Goal: Task Accomplishment & Management: Use online tool/utility

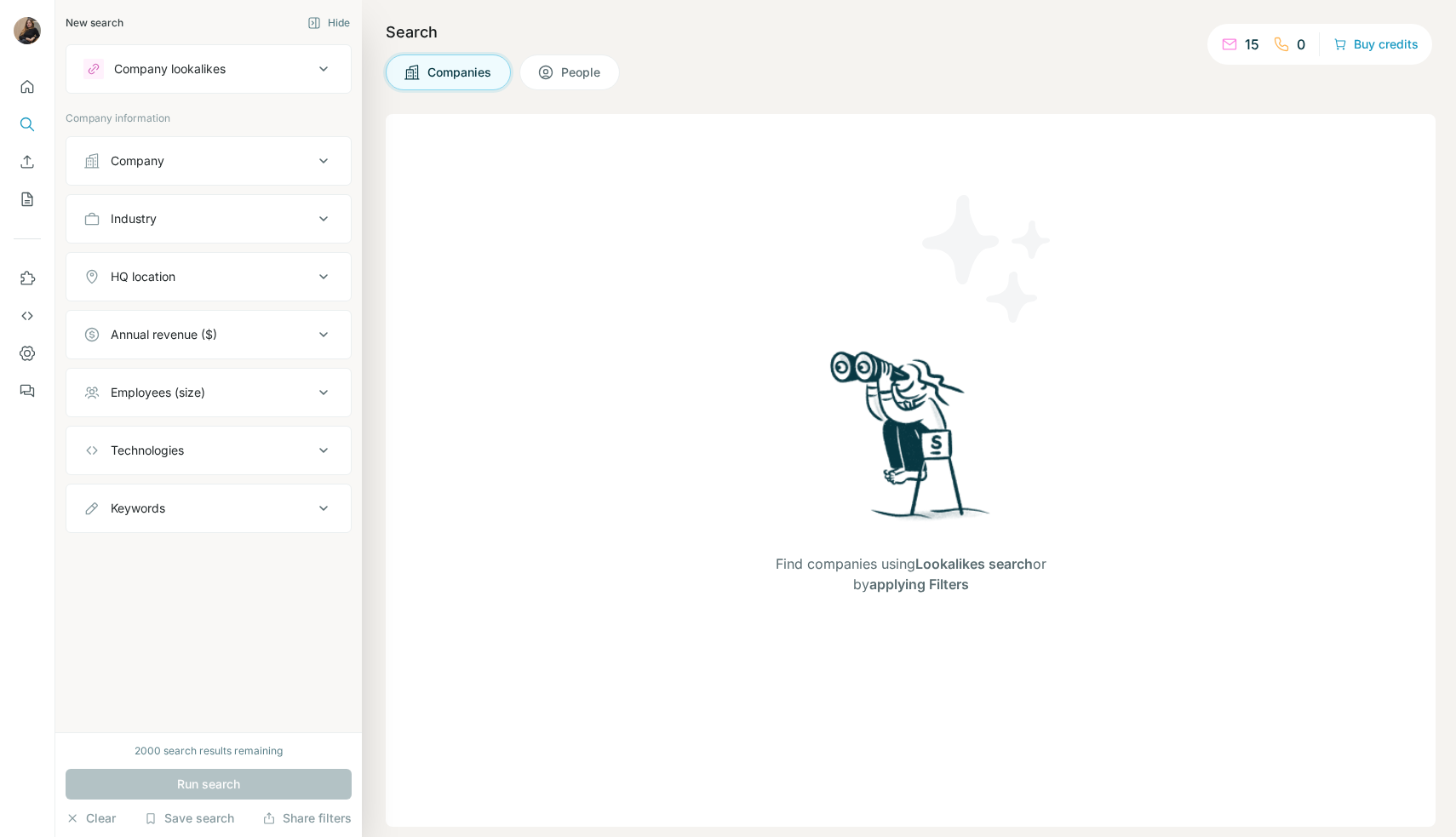
click at [363, 28] on div "Search Companies People Find companies using Lookalikes search or by applying F…" at bounding box center [909, 418] width 1095 height 837
drag, startPoint x: 344, startPoint y: 31, endPoint x: 226, endPoint y: 105, distance: 139.3
click at [344, 30] on button "Hide" at bounding box center [328, 23] width 67 height 26
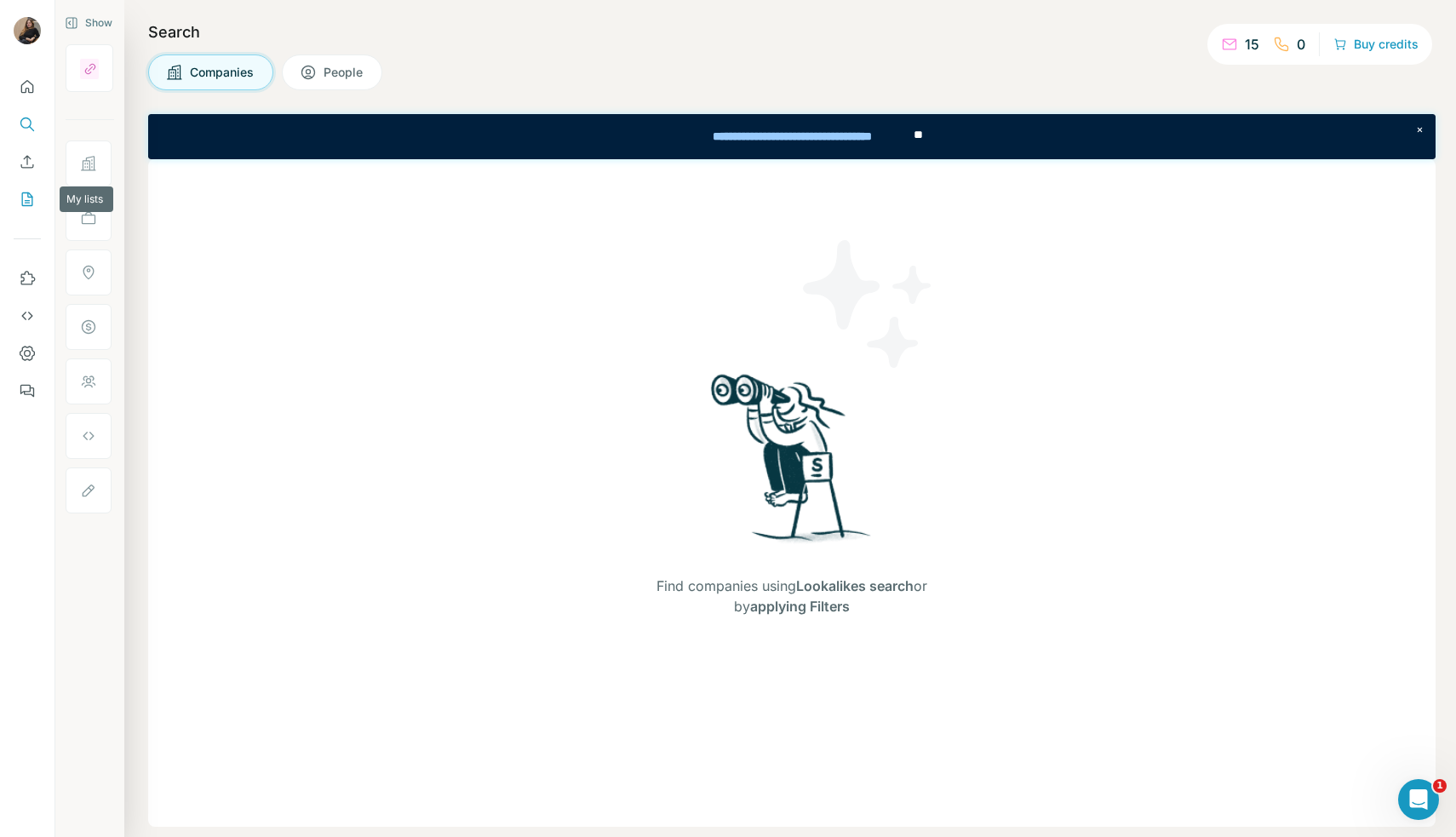
click at [19, 195] on icon "My lists" at bounding box center [27, 199] width 17 height 17
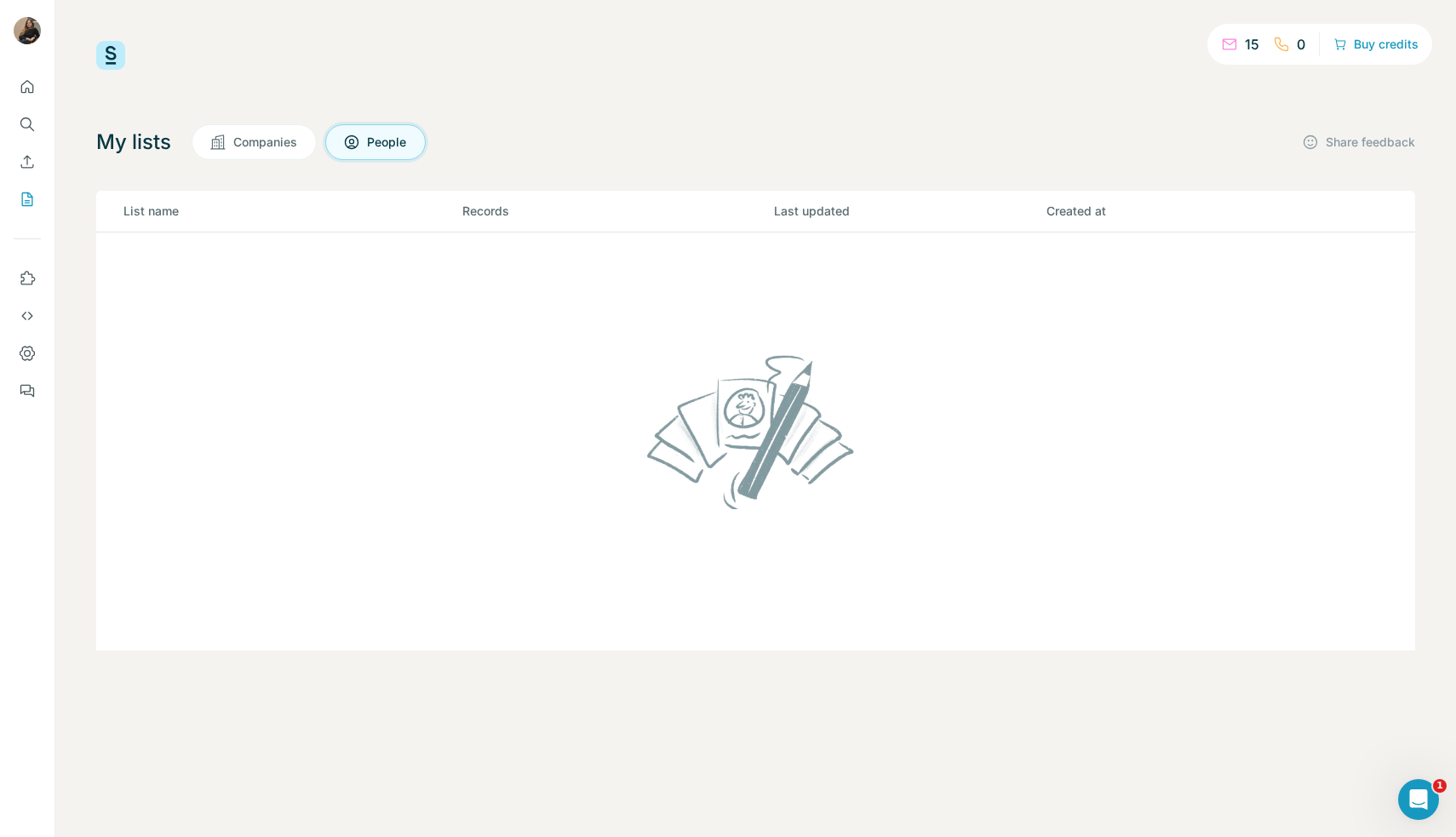
click at [300, 137] on button "Companies" at bounding box center [254, 142] width 125 height 36
click at [378, 136] on span "People" at bounding box center [387, 142] width 41 height 17
click at [37, 170] on button "Enrich CSV" at bounding box center [27, 162] width 28 height 31
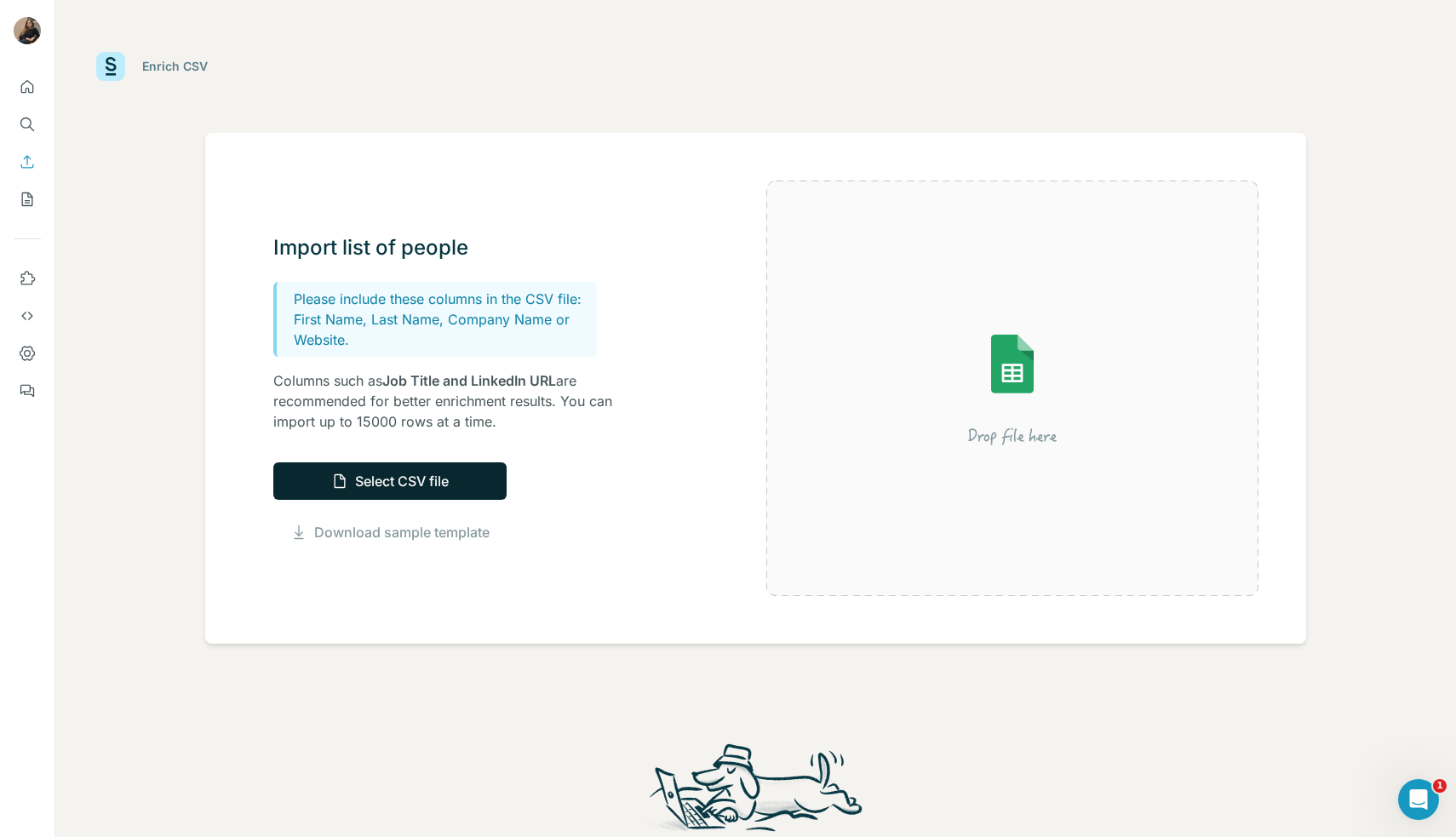
click at [448, 494] on button "Select CSV file" at bounding box center [390, 481] width 233 height 37
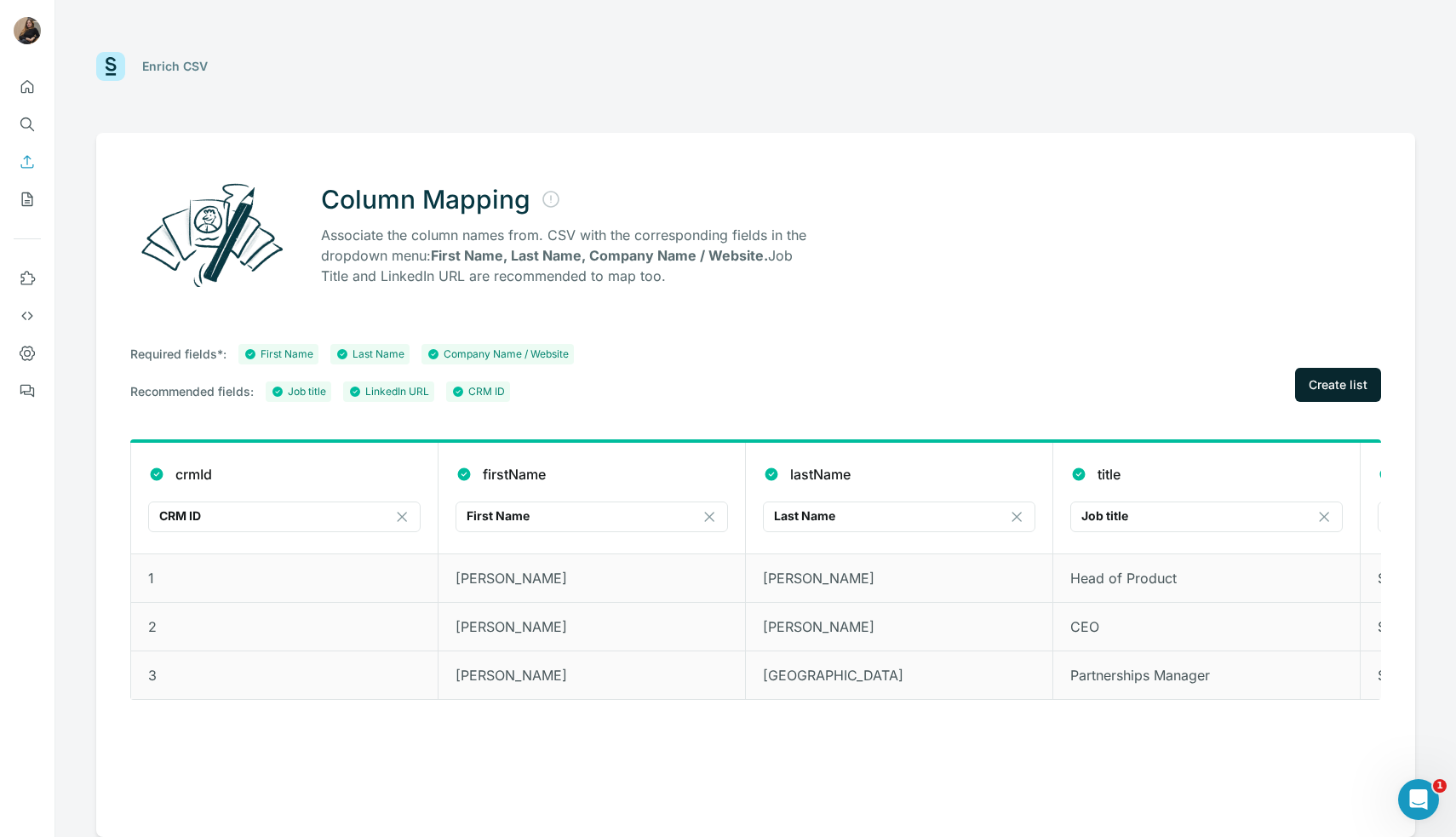
click at [1326, 396] on button "Create list" at bounding box center [1338, 384] width 86 height 34
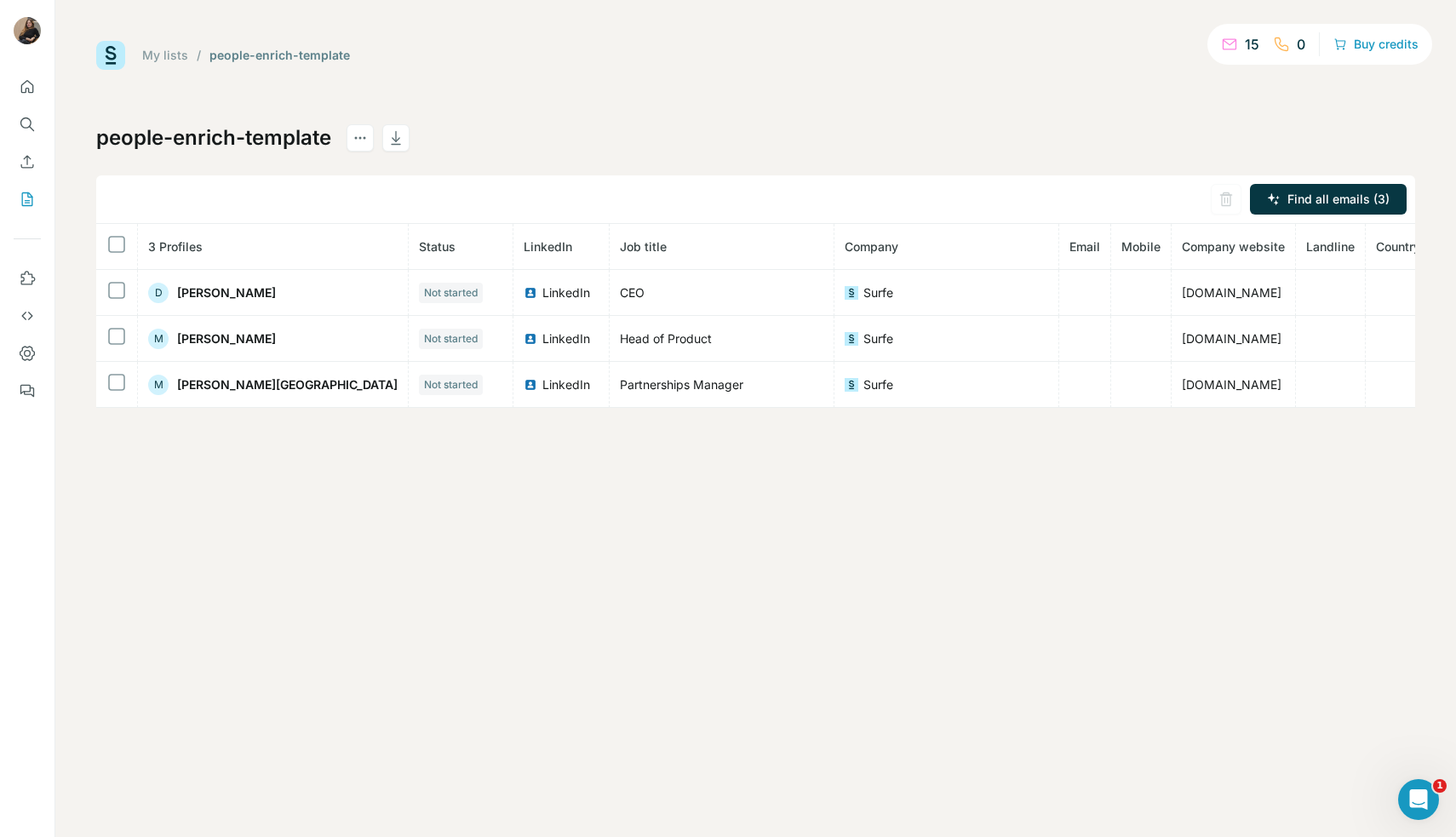
click at [178, 53] on link "My lists" at bounding box center [165, 55] width 46 height 14
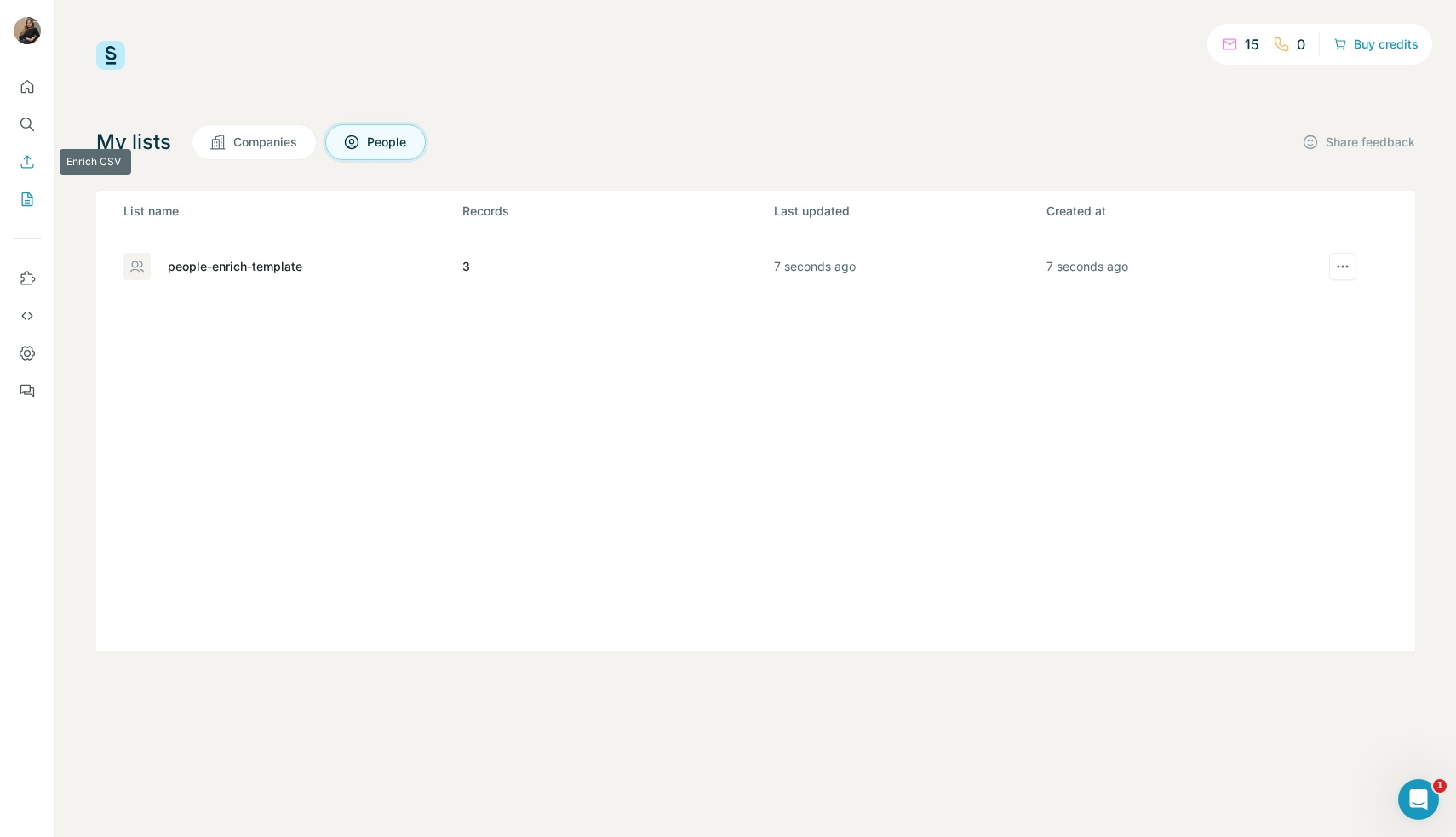
click at [22, 168] on icon "Enrich CSV" at bounding box center [27, 162] width 17 height 17
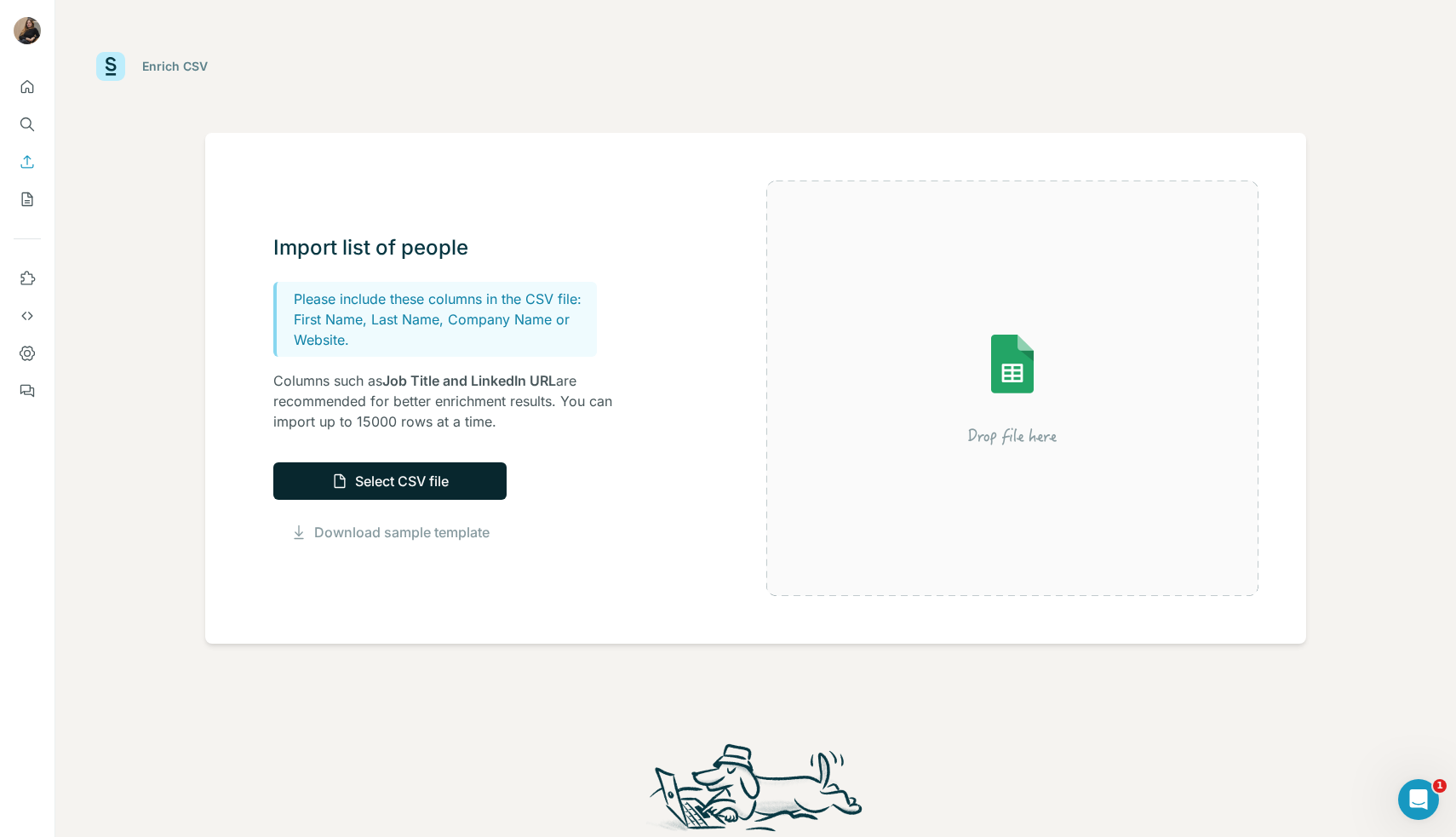
click at [379, 466] on button "Select CSV file" at bounding box center [390, 481] width 233 height 37
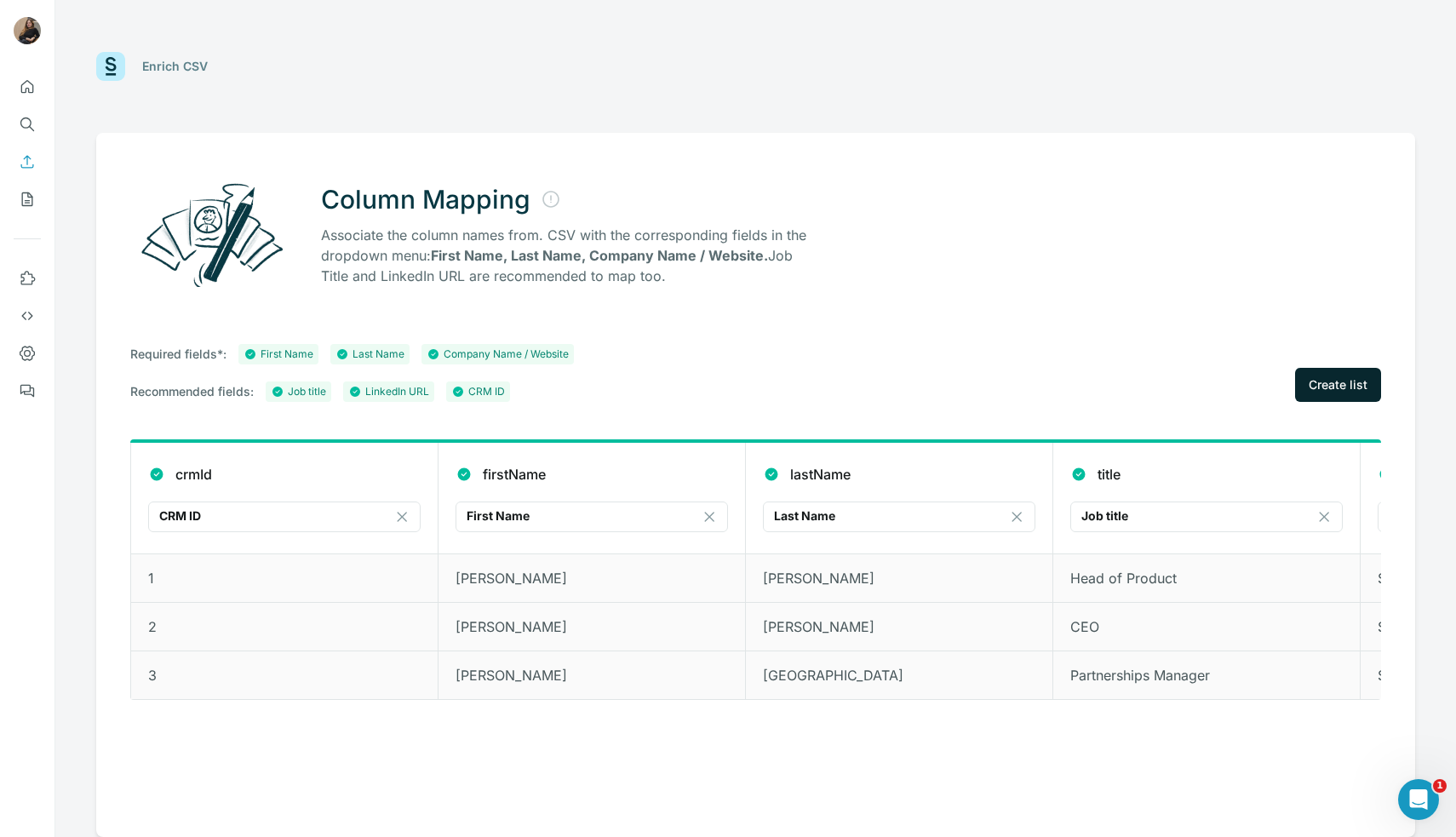
click at [1302, 377] on button "Create list" at bounding box center [1338, 384] width 86 height 34
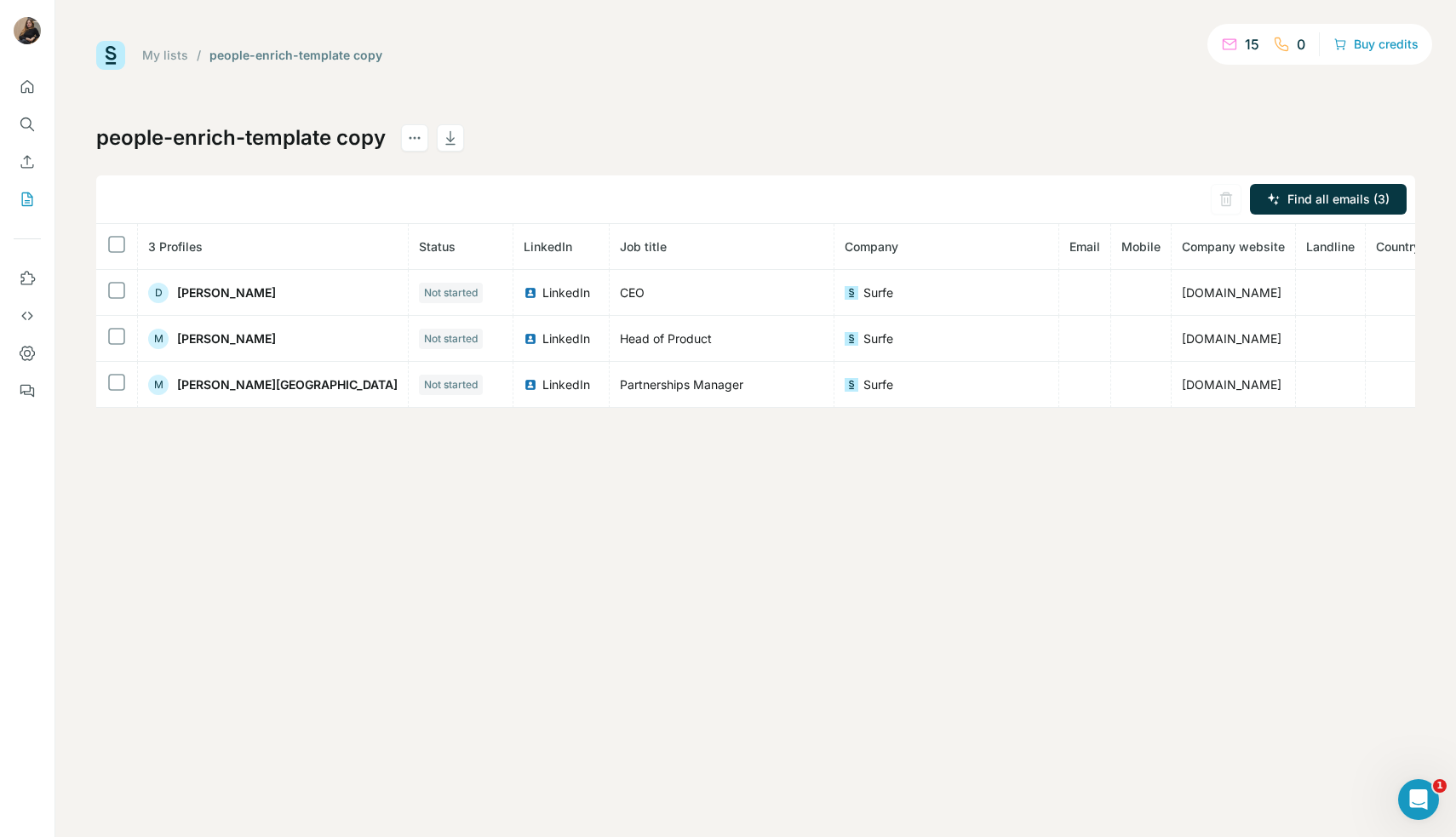
click at [183, 58] on link "My lists" at bounding box center [165, 55] width 46 height 14
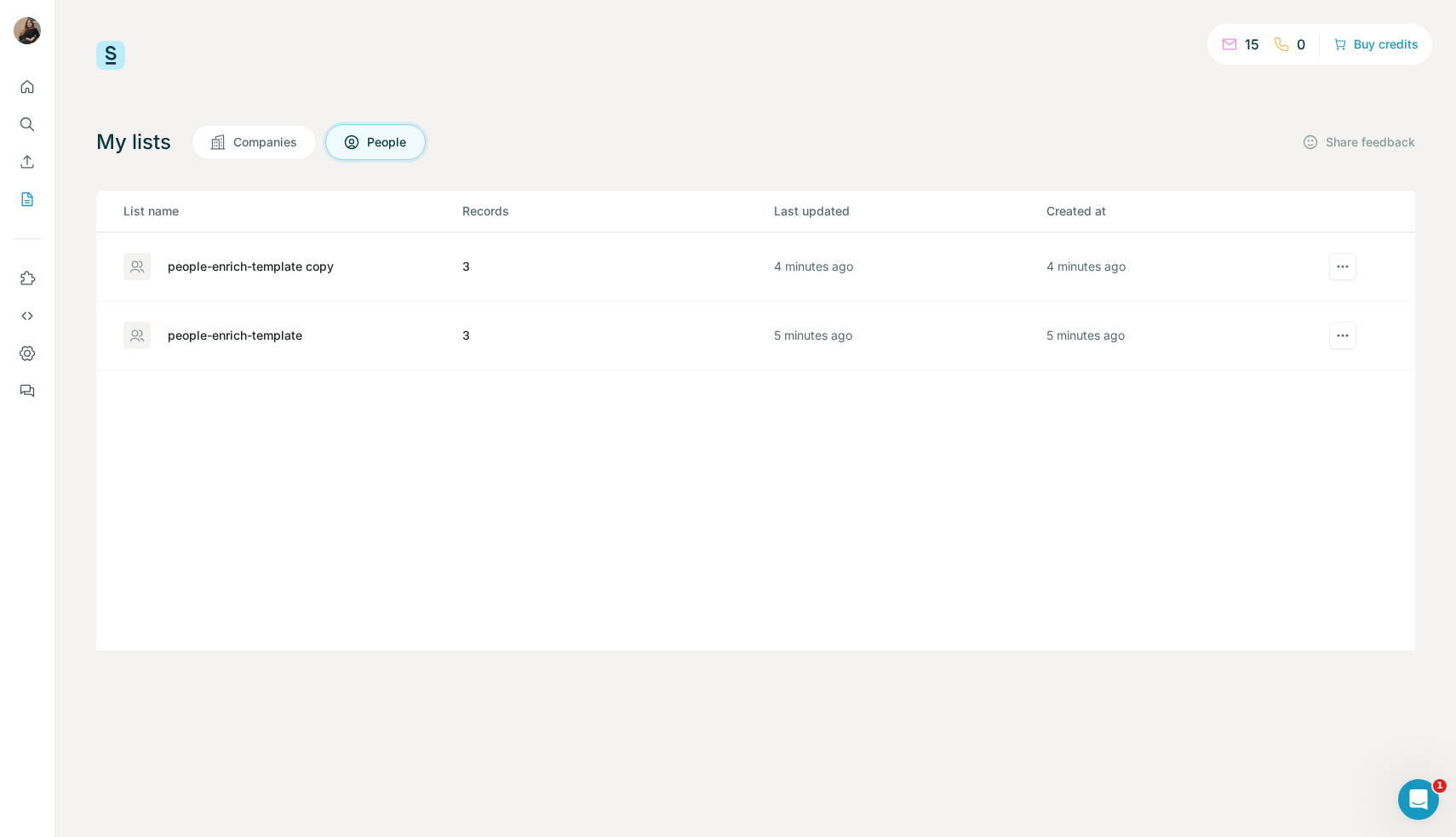
click at [935, 43] on div "15 0 Buy credits" at bounding box center [756, 55] width 1319 height 29
click at [26, 163] on icon "Enrich CSV" at bounding box center [27, 162] width 17 height 17
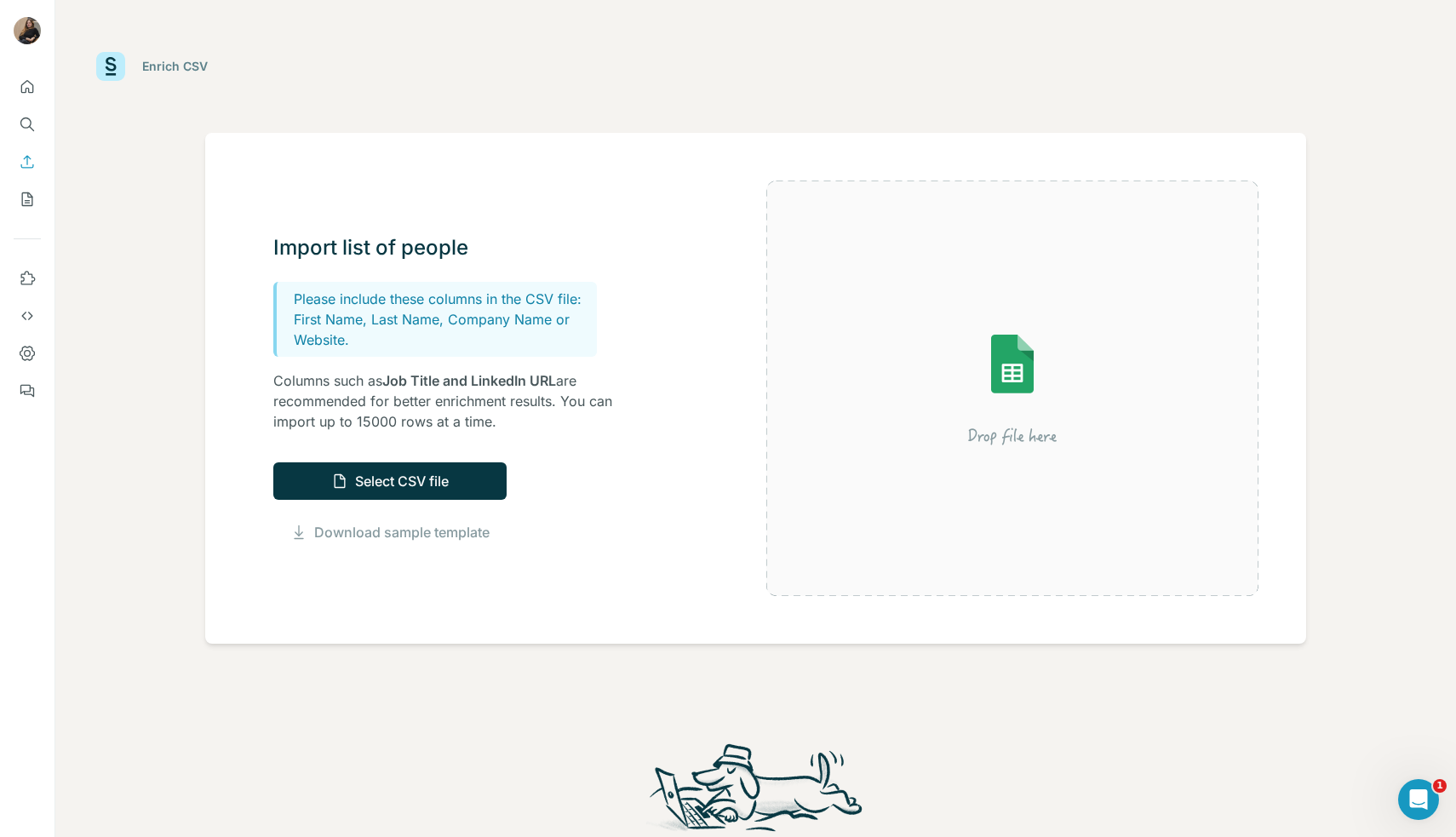
click at [37, 193] on button "My lists" at bounding box center [27, 199] width 28 height 31
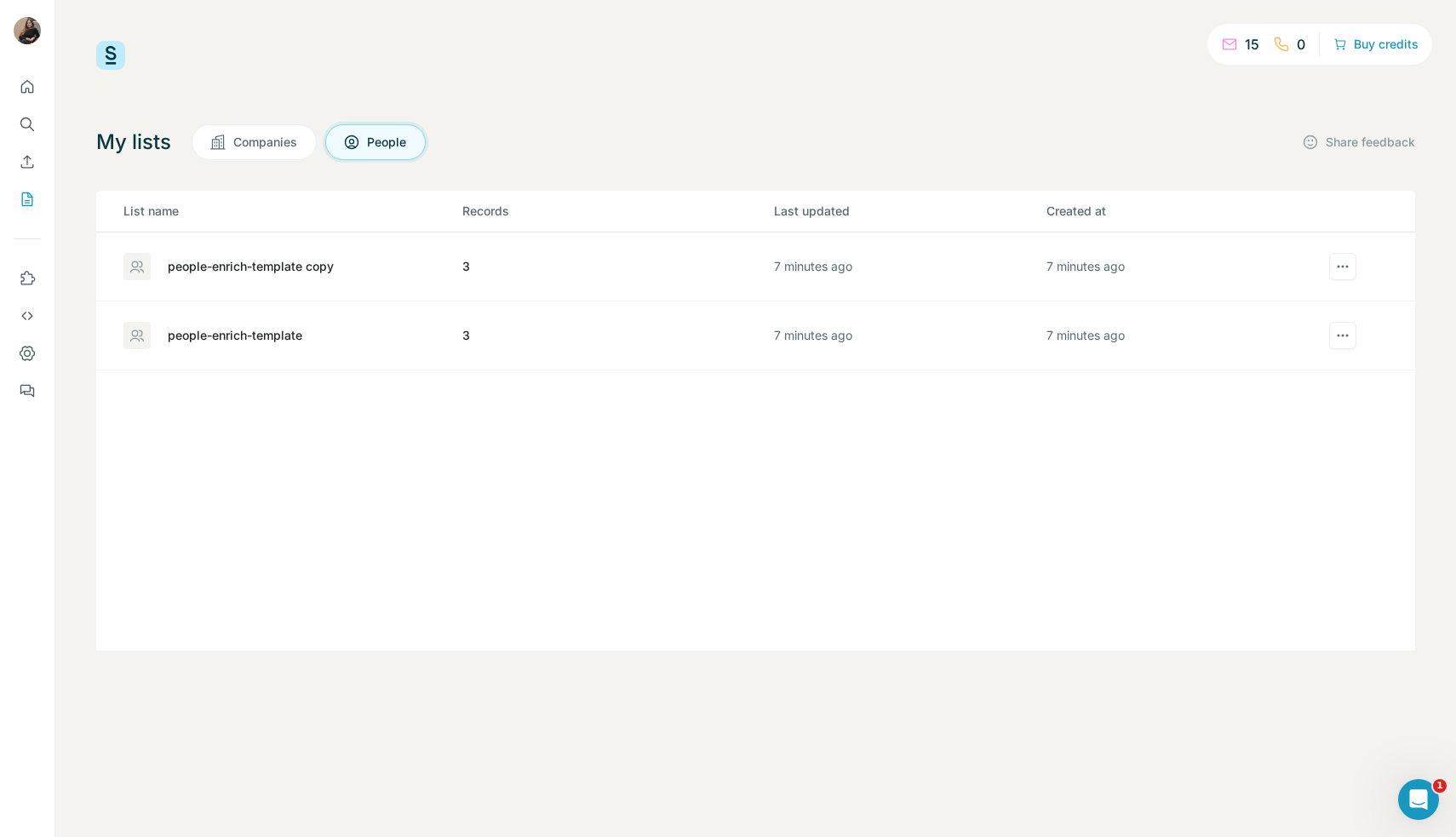
click at [1223, 231] on th "Created at" at bounding box center [1182, 211] width 273 height 42
click at [303, 265] on div "people-enrich-template copy" at bounding box center [250, 266] width 166 height 17
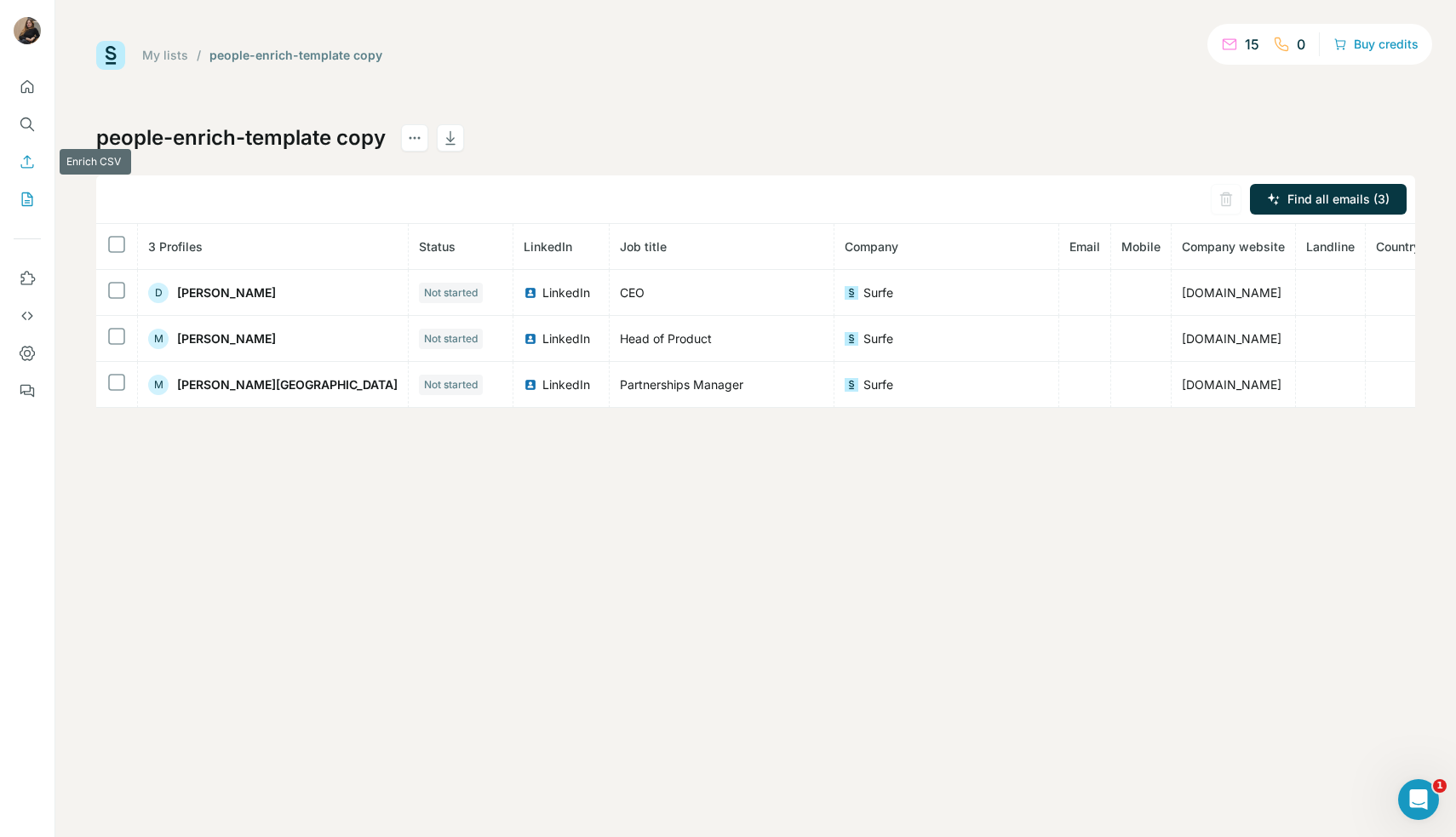
click at [27, 161] on icon "Enrich CSV" at bounding box center [28, 162] width 12 height 12
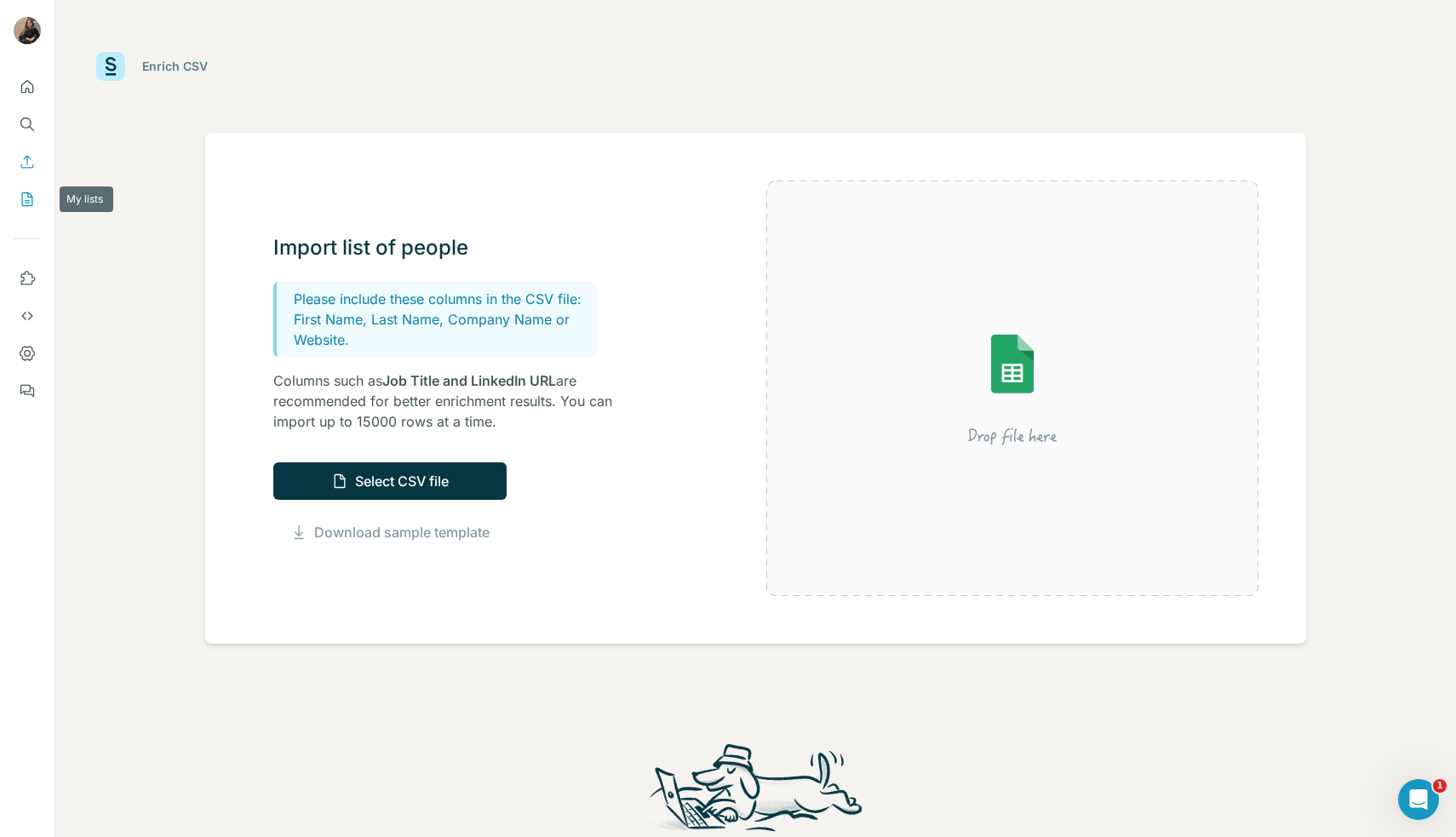
click at [34, 207] on icon "My lists" at bounding box center [27, 199] width 17 height 17
click at [28, 198] on icon "My lists" at bounding box center [27, 199] width 17 height 17
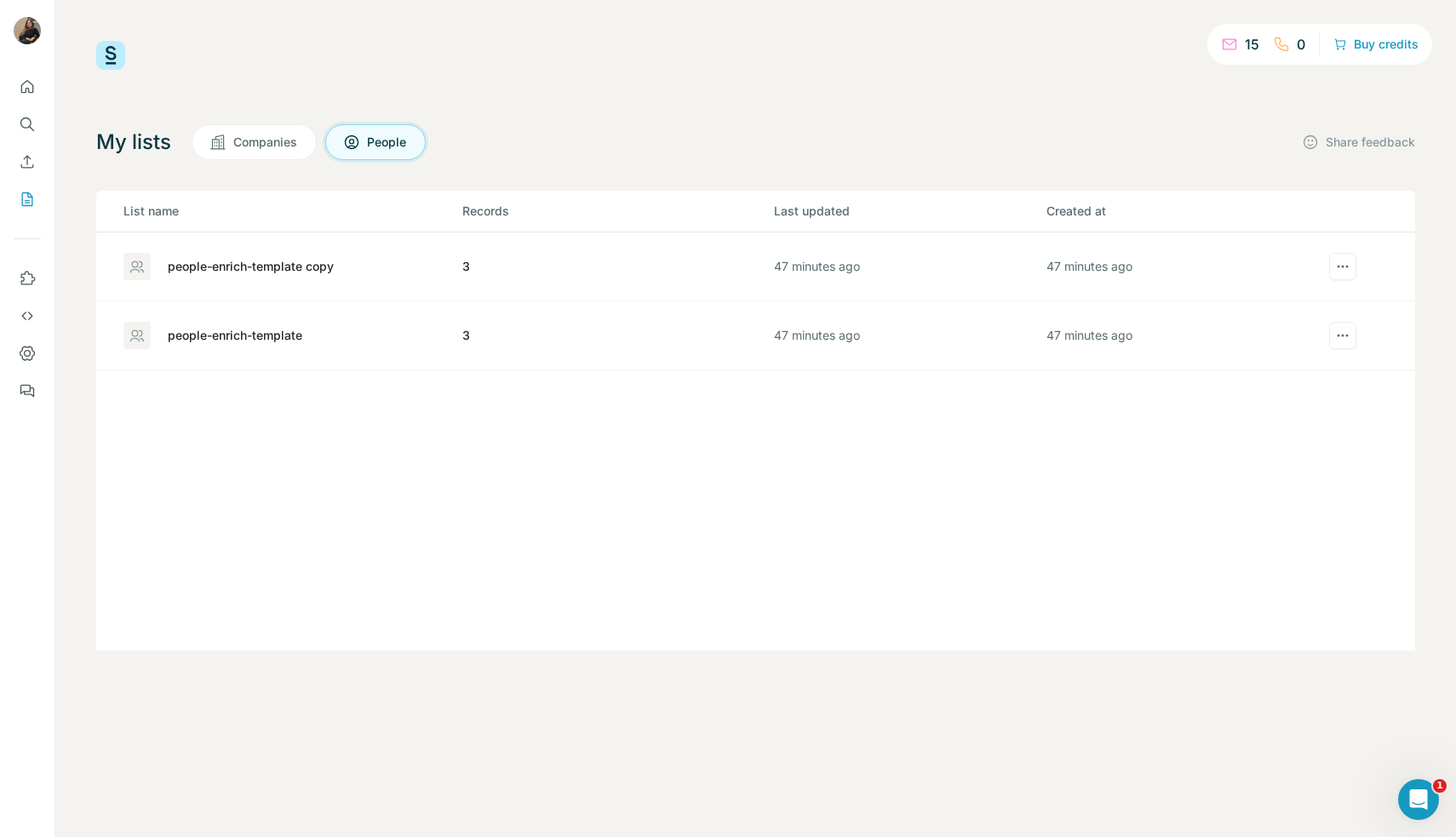
click at [273, 268] on div "people-enrich-template copy" at bounding box center [250, 266] width 166 height 17
